Goal: Information Seeking & Learning: Check status

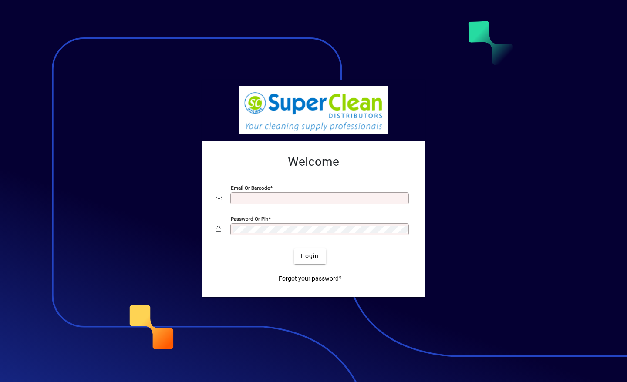
type input "**********"
click at [307, 255] on span "Login" at bounding box center [310, 256] width 18 height 9
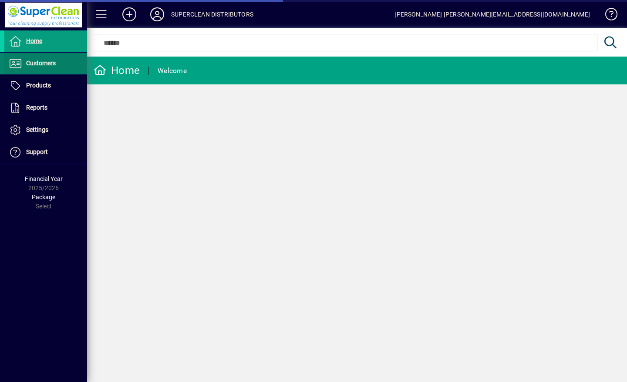
click at [27, 67] on span "Customers" at bounding box center [29, 63] width 51 height 10
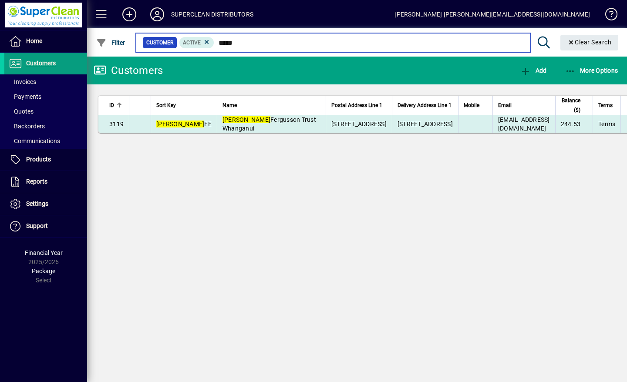
type input "*****"
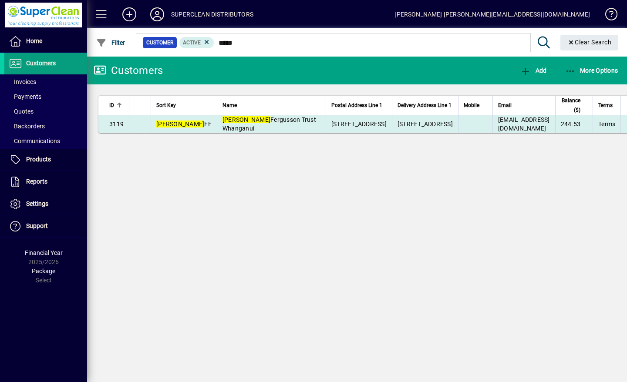
click at [241, 132] on span "[PERSON_NAME] Trust Whanganui" at bounding box center [269, 124] width 94 height 16
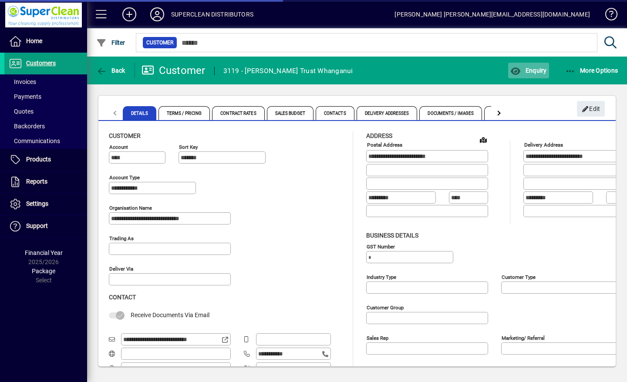
click at [539, 71] on span "Enquiry" at bounding box center [528, 70] width 36 height 7
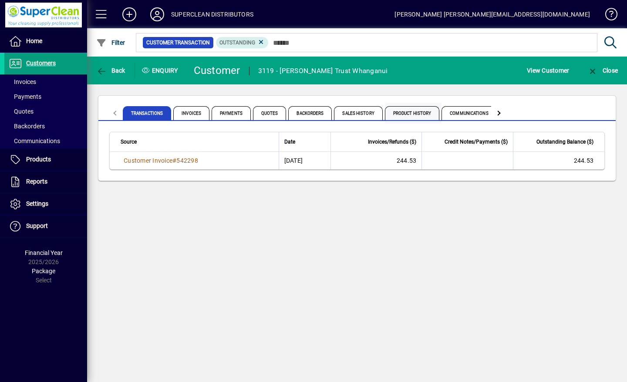
click at [416, 111] on span "Product History" at bounding box center [412, 113] width 55 height 14
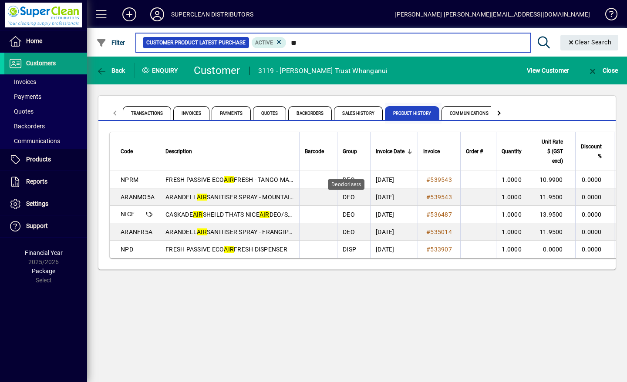
type input "*"
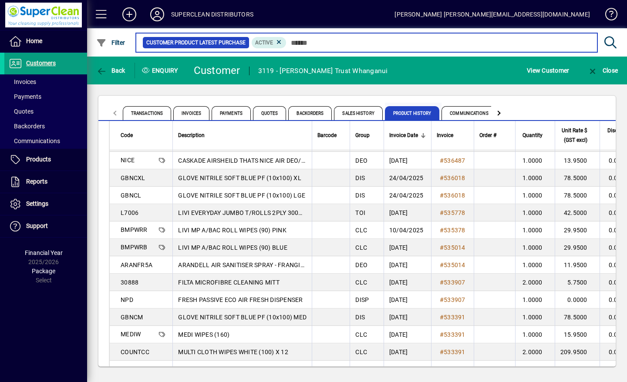
scroll to position [218, 0]
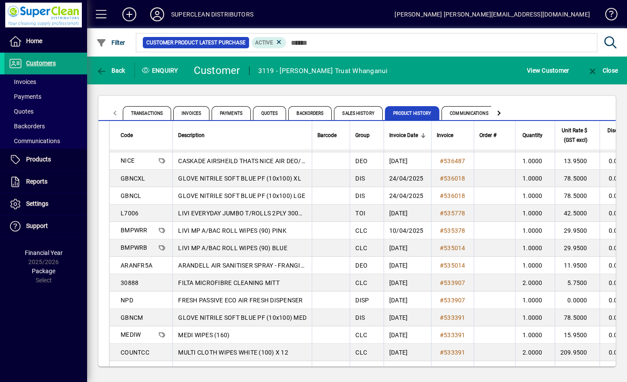
click at [158, 16] on icon at bounding box center [156, 14] width 17 height 14
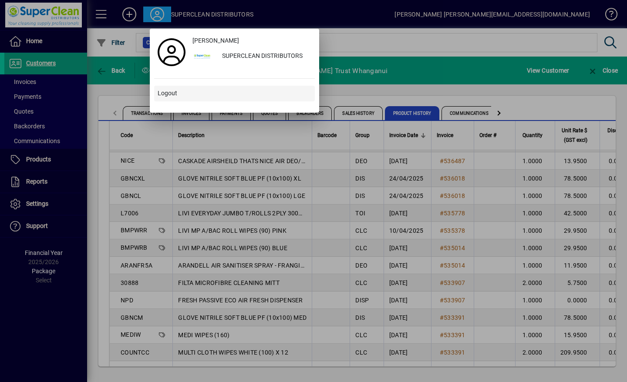
click at [168, 95] on span "Logout" at bounding box center [168, 93] width 20 height 9
